Goal: Obtain resource: Obtain resource

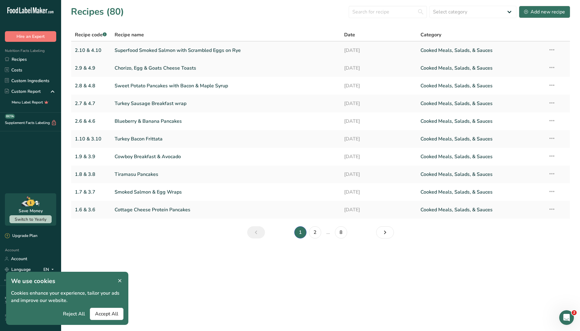
click at [164, 53] on link "Superfood Smoked Salmon with Scrambled Eggs on Rye" at bounding box center [226, 50] width 222 height 13
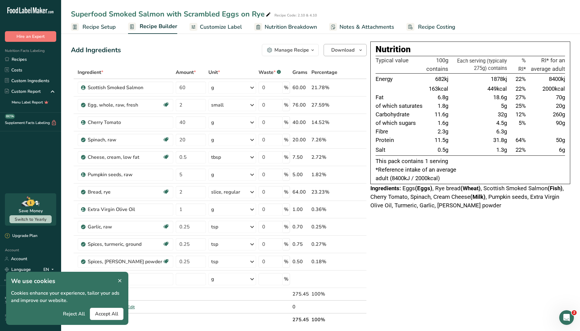
click at [348, 49] on span "Download" at bounding box center [342, 49] width 23 height 7
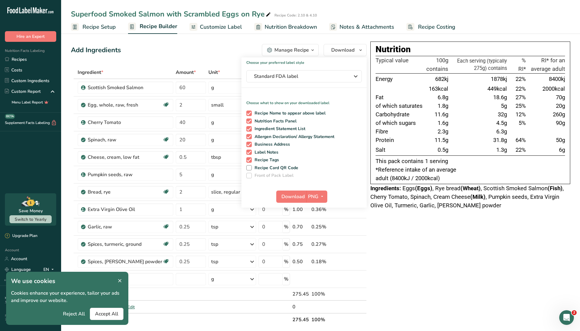
drag, startPoint x: 326, startPoint y: 195, endPoint x: 322, endPoint y: 203, distance: 9.1
click at [326, 195] on button "PNG" at bounding box center [316, 197] width 21 height 12
click at [321, 238] on link "PDF" at bounding box center [318, 239] width 20 height 10
drag, startPoint x: 294, startPoint y: 196, endPoint x: 299, endPoint y: 197, distance: 5.5
click at [294, 196] on span "Download" at bounding box center [293, 196] width 23 height 7
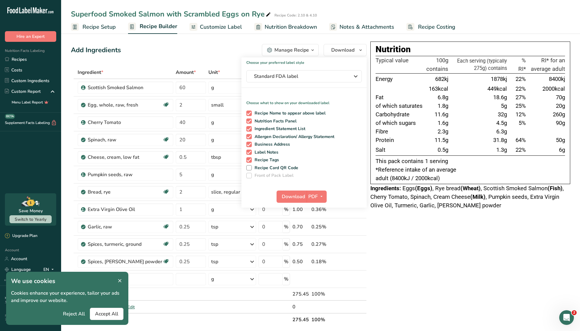
click at [438, 247] on div "Nutrition Typical value 100g contains Each serving (typically 275g) contains % …" at bounding box center [470, 281] width 200 height 479
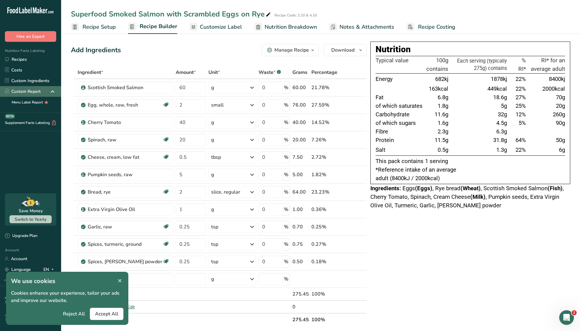
click at [50, 91] on icon at bounding box center [52, 91] width 7 height 11
click at [311, 25] on span "Nutrition Breakdown" at bounding box center [291, 27] width 52 height 8
select select "Calories"
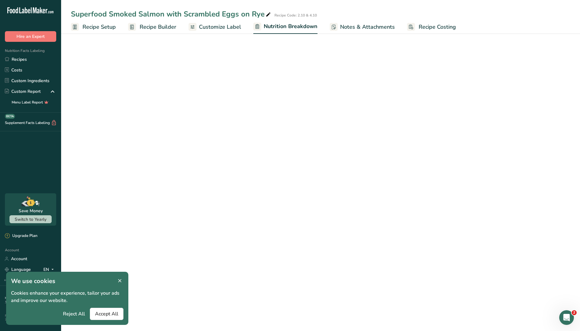
click at [238, 28] on span "Customize Label" at bounding box center [220, 27] width 42 height 8
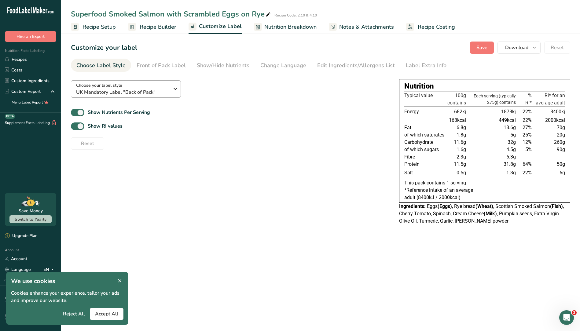
click at [170, 84] on div "Choose your label style UK Mandatory Label "Back of Pack"" at bounding box center [125, 89] width 98 height 14
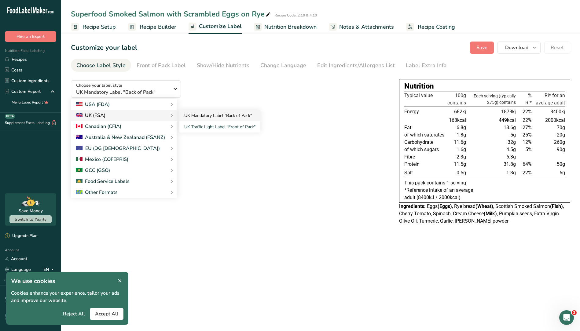
click at [231, 116] on link "UK Mandatory Label "Back of Pack"" at bounding box center [219, 115] width 81 height 11
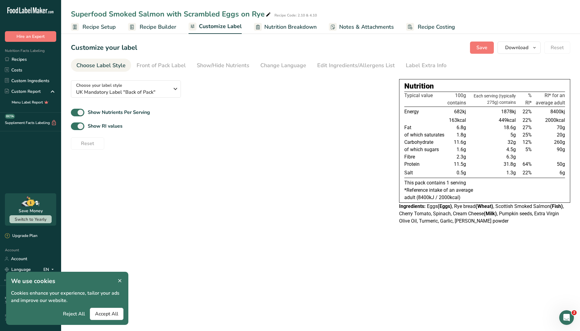
click at [228, 111] on div "Show Nutrients Per Serving" at bounding box center [230, 113] width 319 height 10
drag, startPoint x: 520, startPoint y: 45, endPoint x: 518, endPoint y: 49, distance: 3.9
click at [520, 45] on span "Download" at bounding box center [516, 47] width 23 height 7
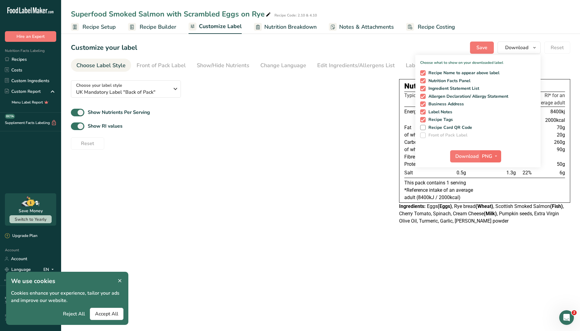
click at [492, 154] on span "PNG" at bounding box center [487, 156] width 10 height 7
click at [494, 200] on link "PDF" at bounding box center [492, 199] width 20 height 10
click at [464, 154] on span "Download" at bounding box center [467, 156] width 23 height 7
click at [284, 156] on div "Choose your label style UK Mandatory Label "Back of Pack" USA (FDA) Standard FD…" at bounding box center [320, 151] width 499 height 153
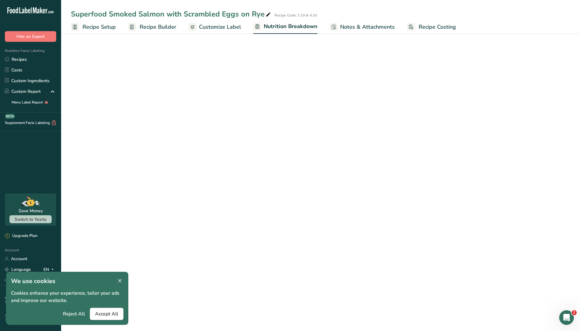
select select "Calories"
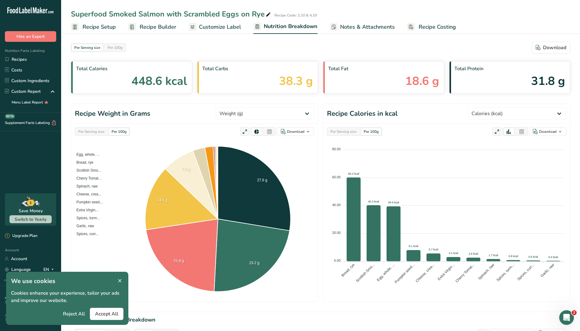
click at [101, 25] on span "Recipe Setup" at bounding box center [99, 27] width 33 height 8
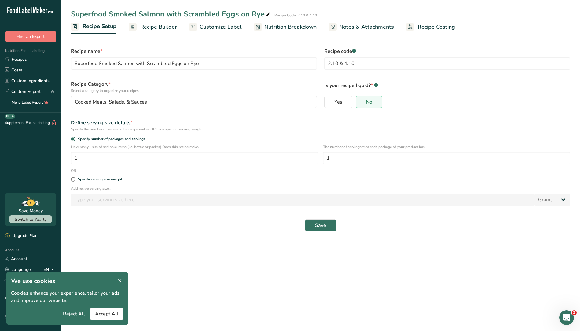
drag, startPoint x: 159, startPoint y: 25, endPoint x: 157, endPoint y: 28, distance: 3.8
click at [159, 25] on span "Recipe Builder" at bounding box center [158, 27] width 37 height 8
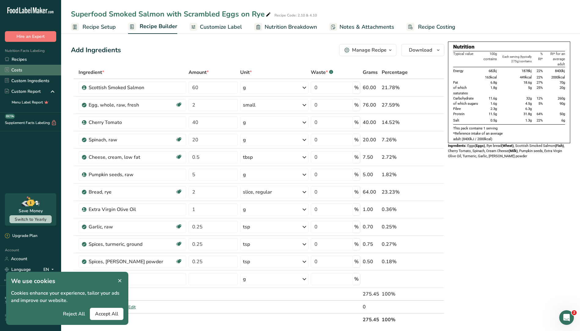
drag, startPoint x: 32, startPoint y: 57, endPoint x: 52, endPoint y: 68, distance: 22.6
click at [32, 57] on link "Recipes" at bounding box center [30, 59] width 61 height 11
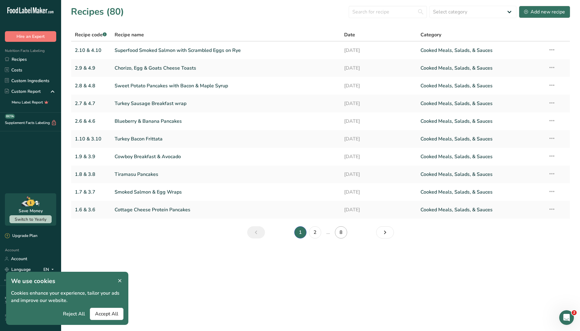
click at [339, 230] on link "8" at bounding box center [341, 232] width 12 height 12
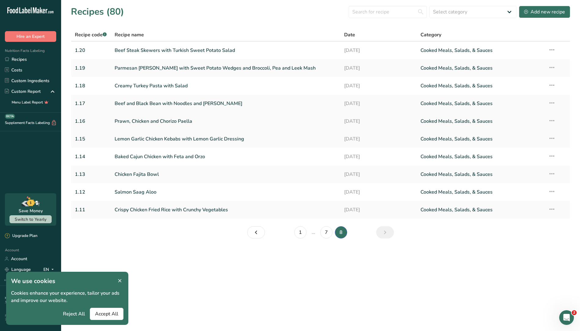
click at [163, 120] on link "Prawn, Chicken and Chorizo Paella" at bounding box center [226, 121] width 222 height 13
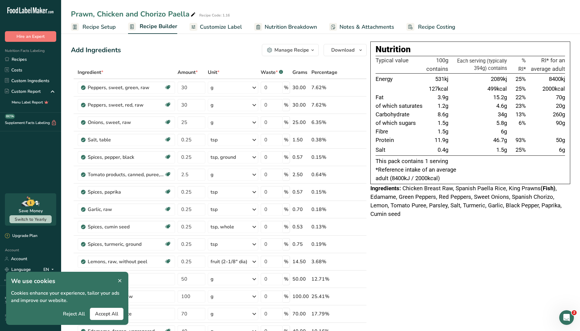
drag, startPoint x: 463, startPoint y: 6, endPoint x: 461, endPoint y: 1, distance: 5.3
click at [461, 1] on div "Prawn, Chicken and Chorizo Paella Recipe Code: 1.16 Recipe Setup Recipe Builder…" at bounding box center [320, 17] width 519 height 34
